Goal: Task Accomplishment & Management: Use online tool/utility

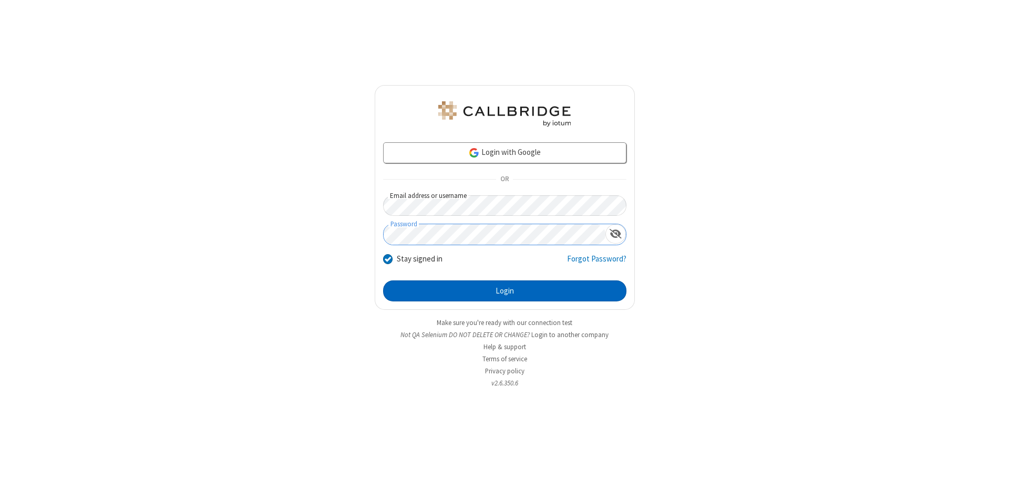
click at [504, 291] on button "Login" at bounding box center [504, 291] width 243 height 21
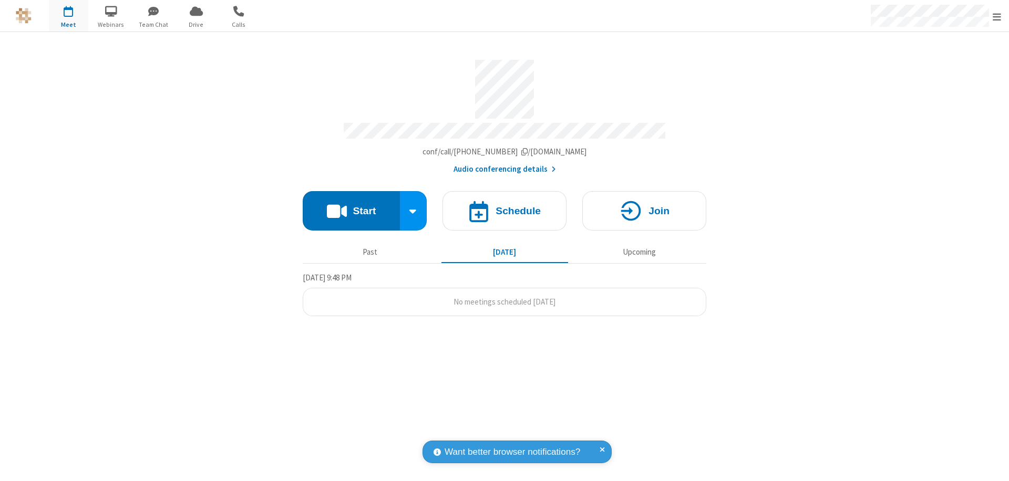
click at [997, 16] on span "Open menu" at bounding box center [996, 17] width 8 height 11
click at [68, 16] on span "button" at bounding box center [68, 11] width 39 height 18
click at [504, 206] on h4 "Schedule" at bounding box center [517, 211] width 45 height 10
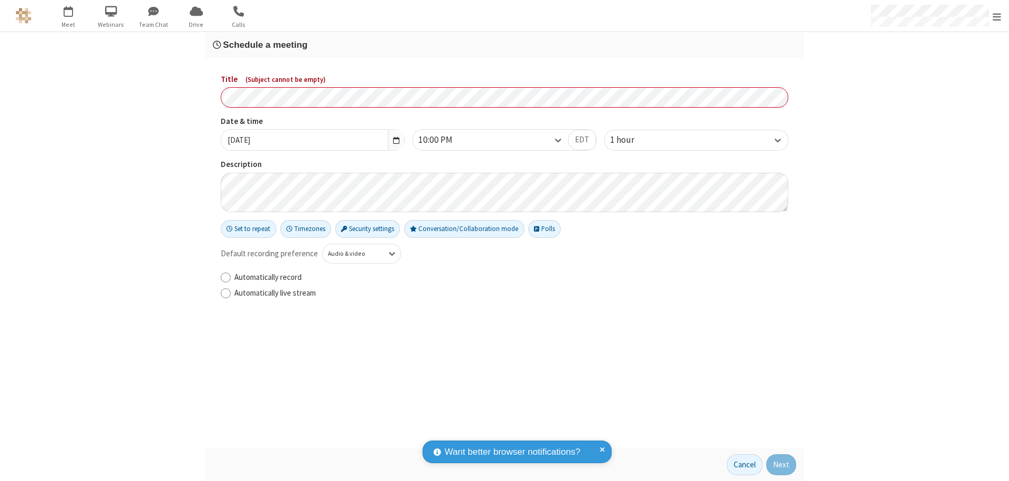
click at [504, 45] on h3 "Schedule a meeting" at bounding box center [504, 45] width 583 height 10
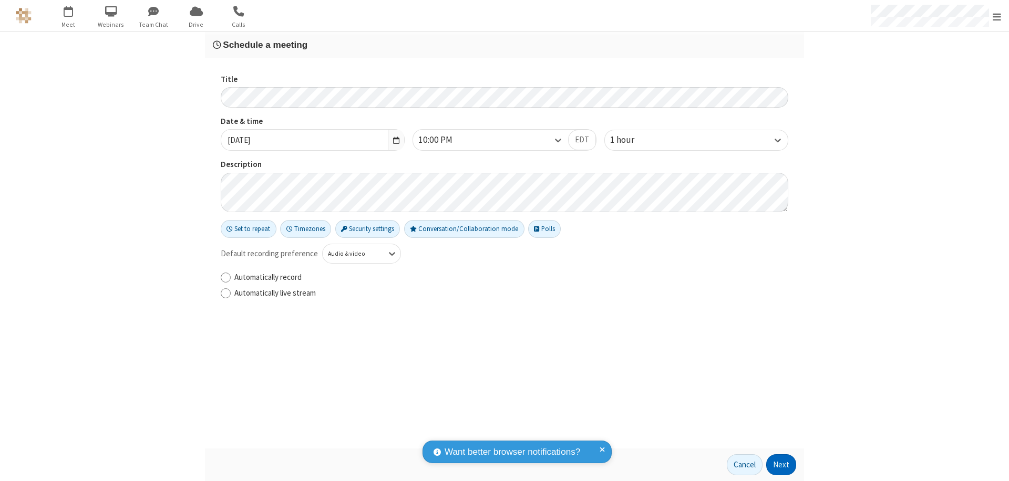
click at [781, 465] on button "Next" at bounding box center [781, 464] width 30 height 21
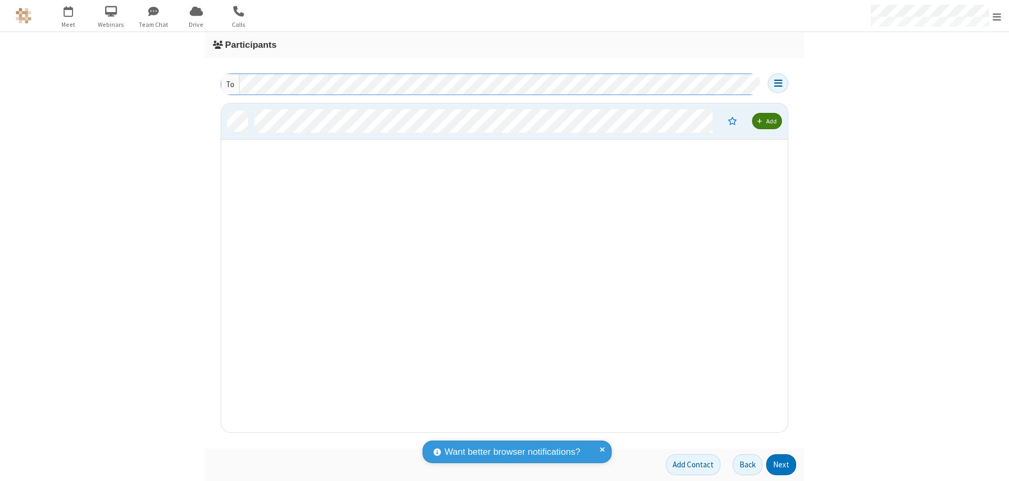
scroll to position [321, 558]
click at [781, 465] on button "Next" at bounding box center [781, 464] width 30 height 21
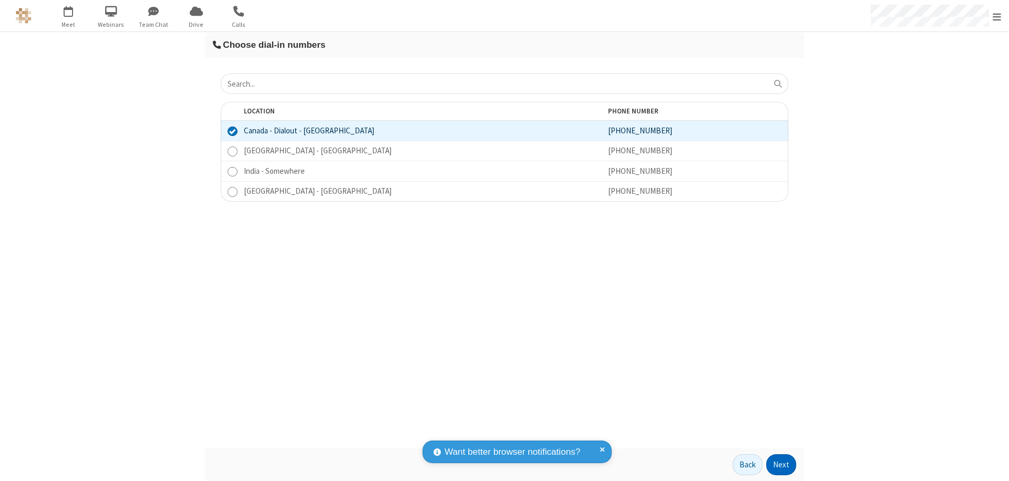
click at [781, 465] on button "Next" at bounding box center [781, 464] width 30 height 21
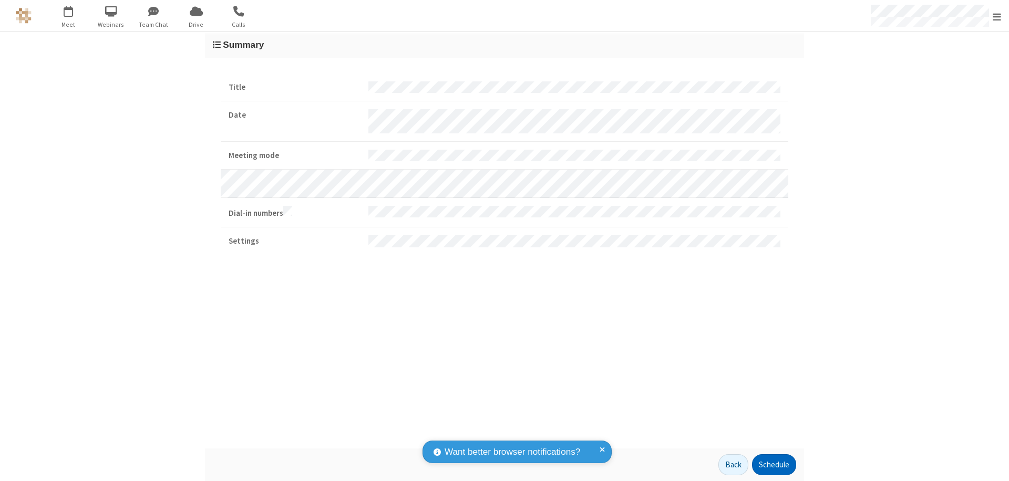
click at [773, 465] on button "Schedule" at bounding box center [774, 464] width 44 height 21
